Goal: Task Accomplishment & Management: Manage account settings

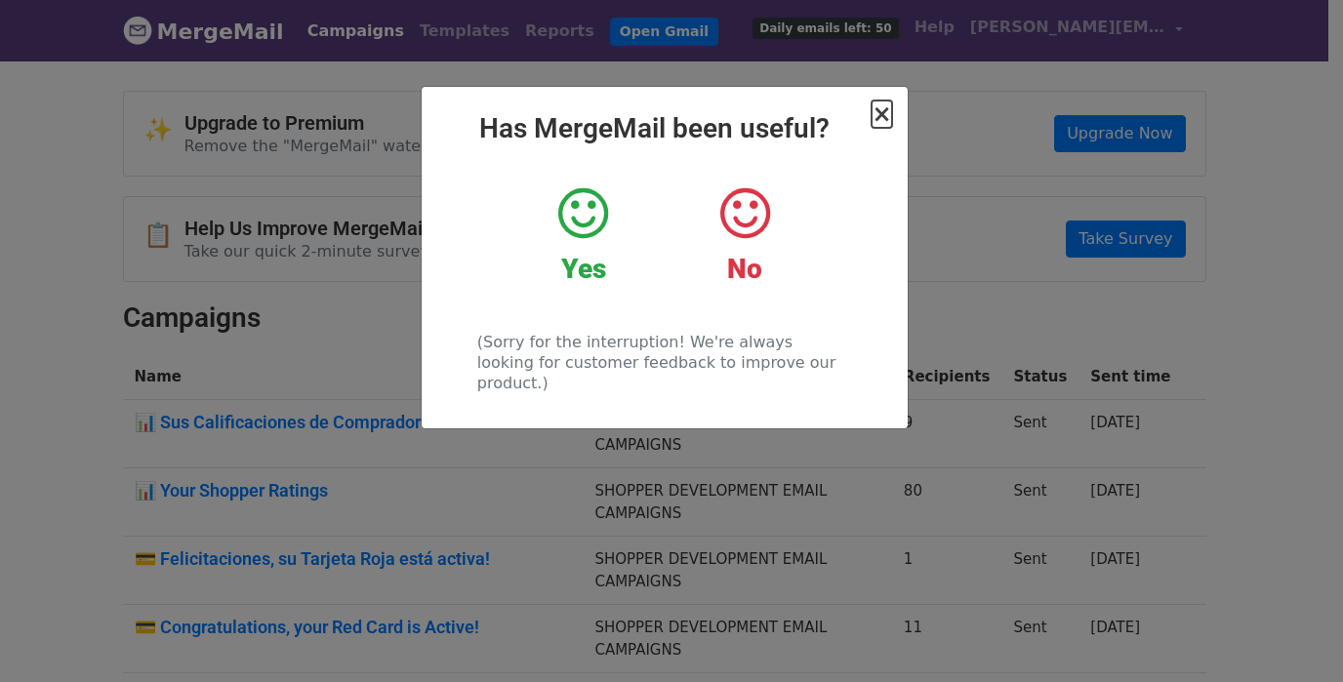
click at [883, 115] on span "×" at bounding box center [882, 114] width 20 height 27
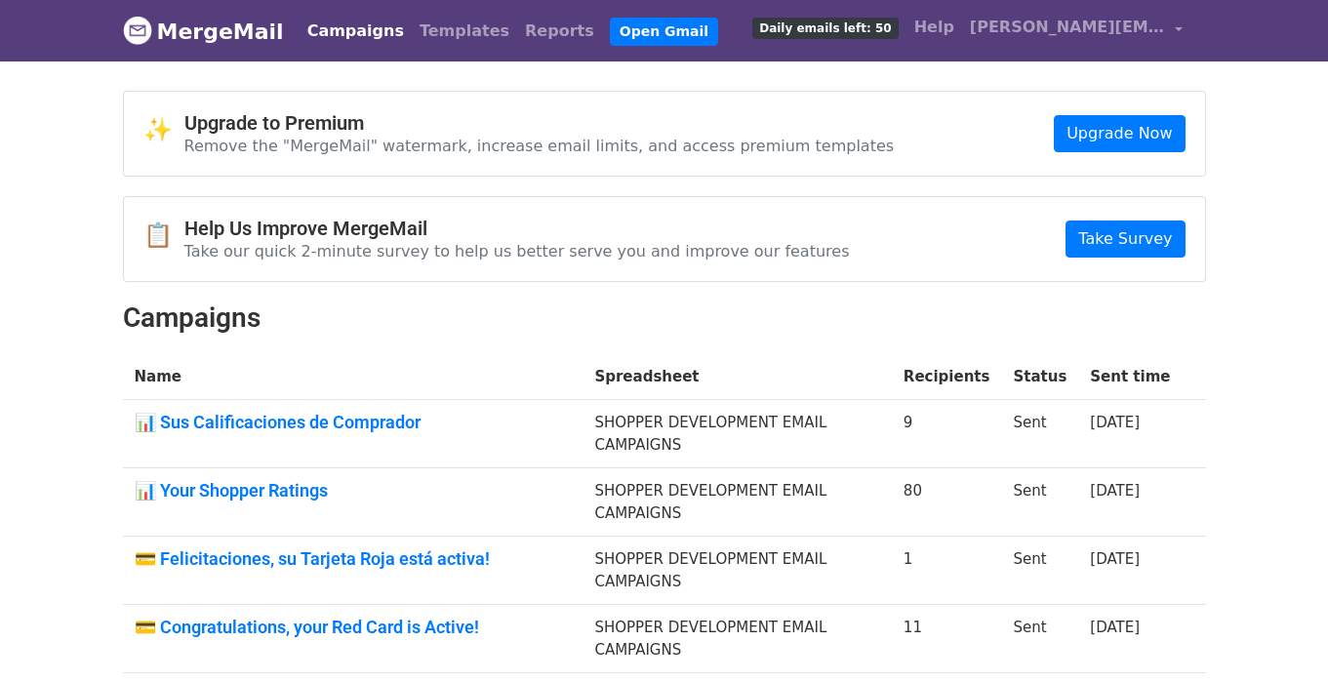
click at [729, 64] on body "MergeMail Campaigns Templates Reports Open Gmail Daily emails left: 50 Help nic…" at bounding box center [664, 612] width 1328 height 1224
click at [183, 33] on link "MergeMail" at bounding box center [203, 31] width 161 height 41
click at [1063, 25] on span "[PERSON_NAME][EMAIL_ADDRESS][PERSON_NAME][DOMAIN_NAME]" at bounding box center [1067, 27] width 195 height 23
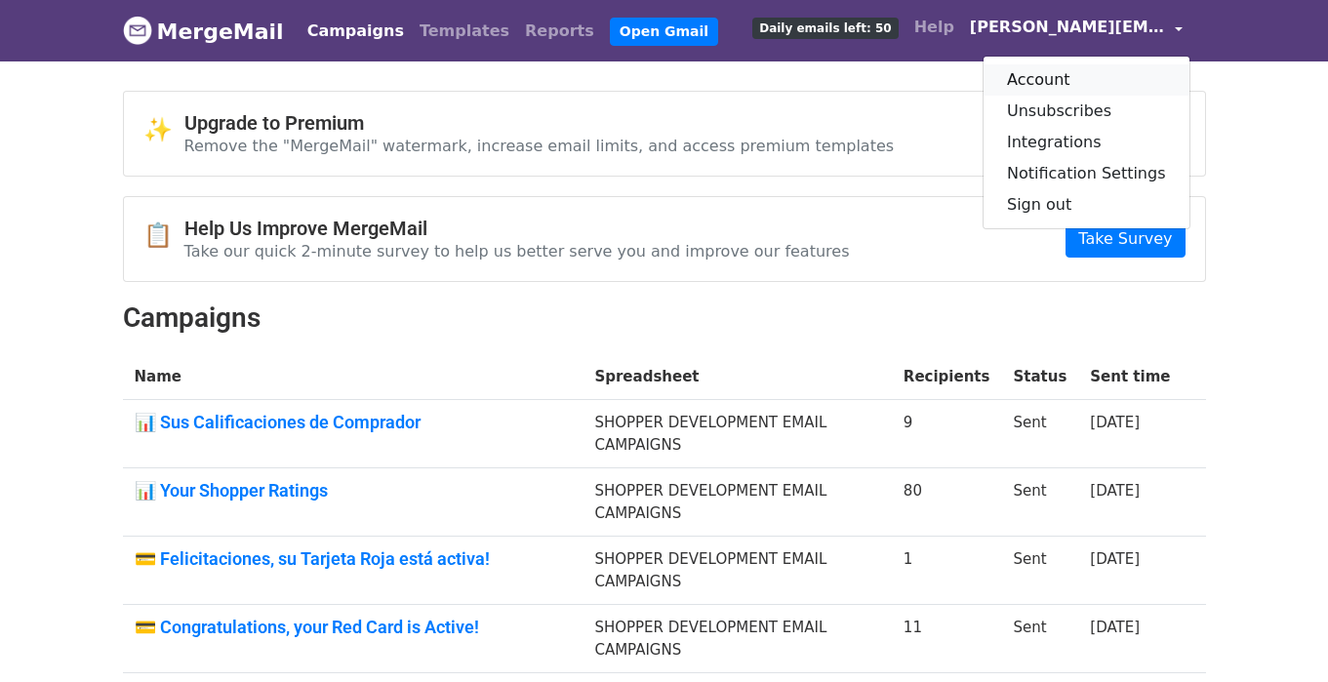
click at [1051, 78] on link "Account" at bounding box center [1087, 79] width 206 height 31
